Goal: Information Seeking & Learning: Learn about a topic

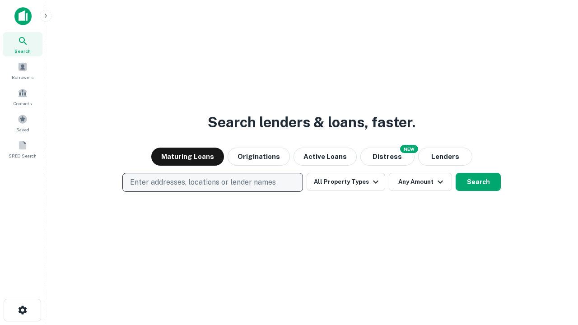
click at [212, 182] on p "Enter addresses, locations or lender names" at bounding box center [203, 182] width 146 height 11
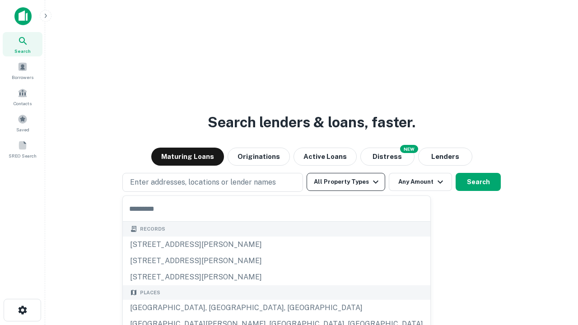
click at [346, 182] on button "All Property Types" at bounding box center [346, 182] width 79 height 18
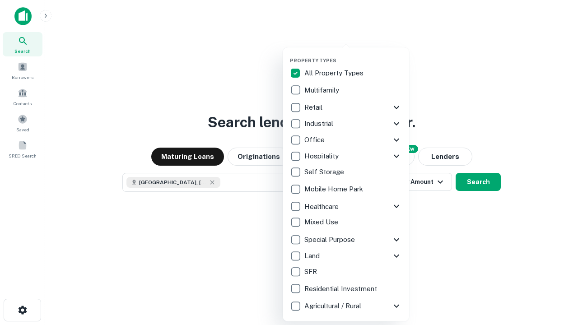
click at [353, 55] on button "button" at bounding box center [353, 55] width 126 height 0
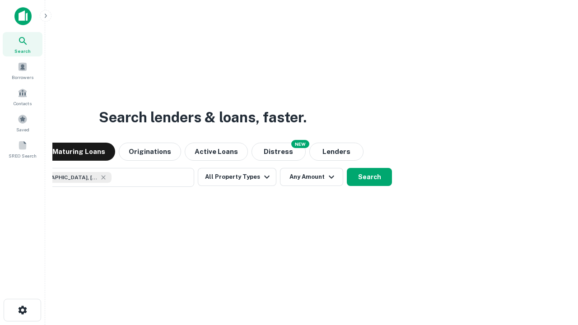
scroll to position [14, 0]
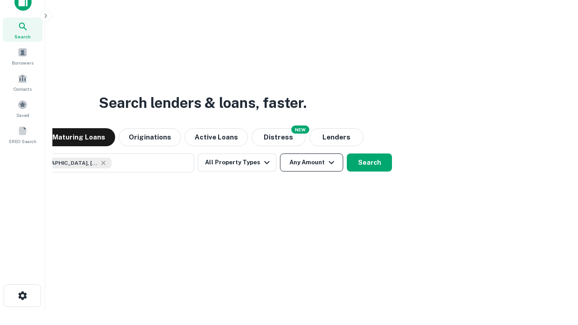
click at [280, 154] on button "Any Amount" at bounding box center [311, 163] width 63 height 18
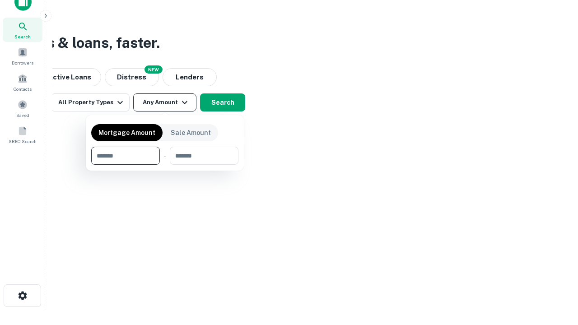
type input "*******"
click at [165, 165] on button "button" at bounding box center [164, 165] width 147 height 0
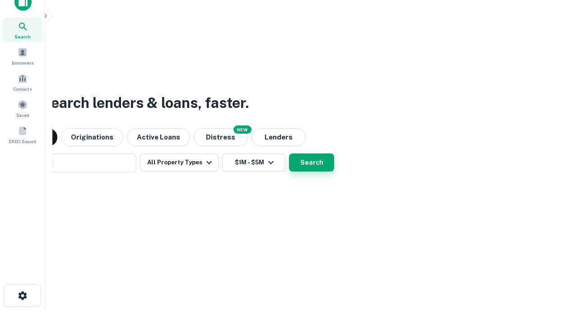
click at [289, 154] on button "Search" at bounding box center [311, 163] width 45 height 18
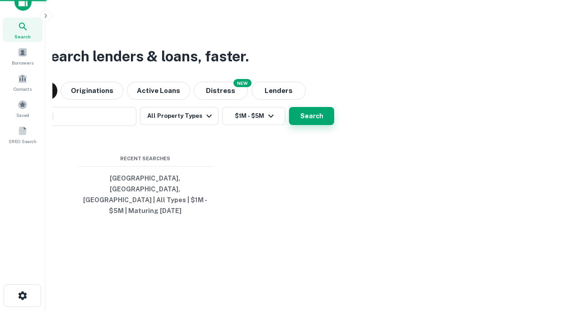
scroll to position [29, 256]
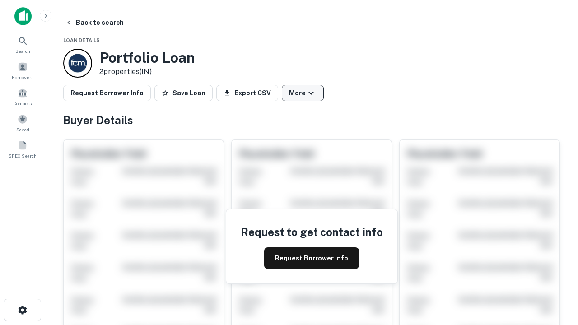
click at [303, 93] on button "More" at bounding box center [303, 93] width 42 height 16
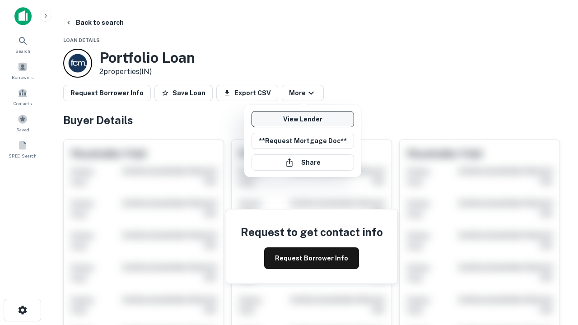
click at [303, 119] on link "View Lender" at bounding box center [302, 119] width 102 height 16
